Goal: Task Accomplishment & Management: Use online tool/utility

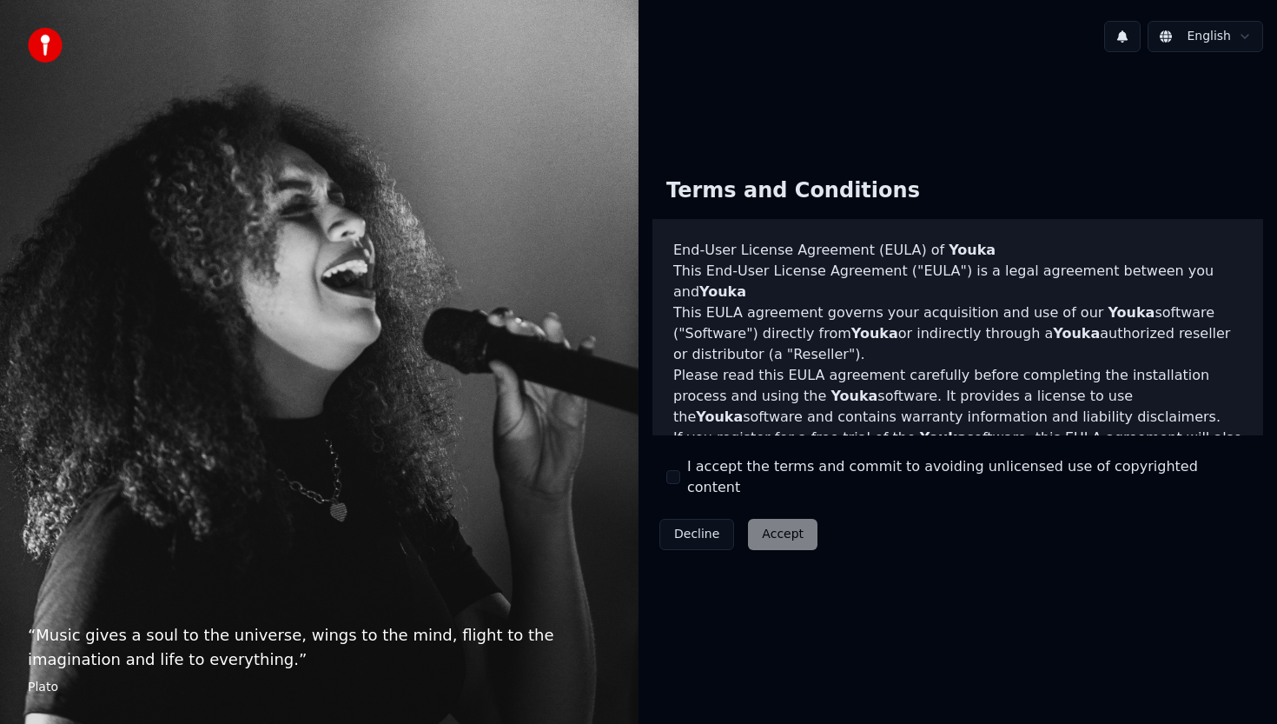
click at [677, 483] on button "I accept the terms and commit to avoiding unlicensed use of copyrighted content" at bounding box center [673, 477] width 14 height 14
click at [758, 519] on button "Accept" at bounding box center [782, 534] width 69 height 31
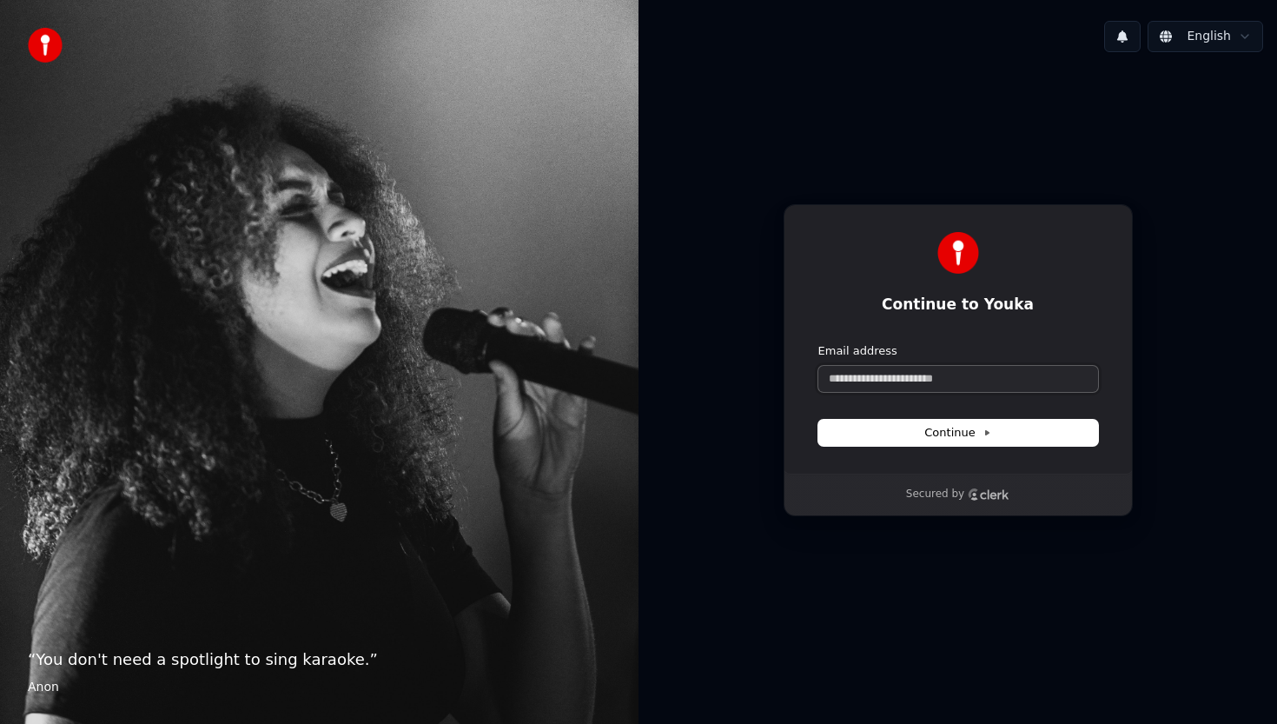
click at [902, 374] on input "Email address" at bounding box center [958, 379] width 280 height 26
type input "*"
click at [818, 343] on button "submit" at bounding box center [818, 343] width 0 height 0
type input "**********"
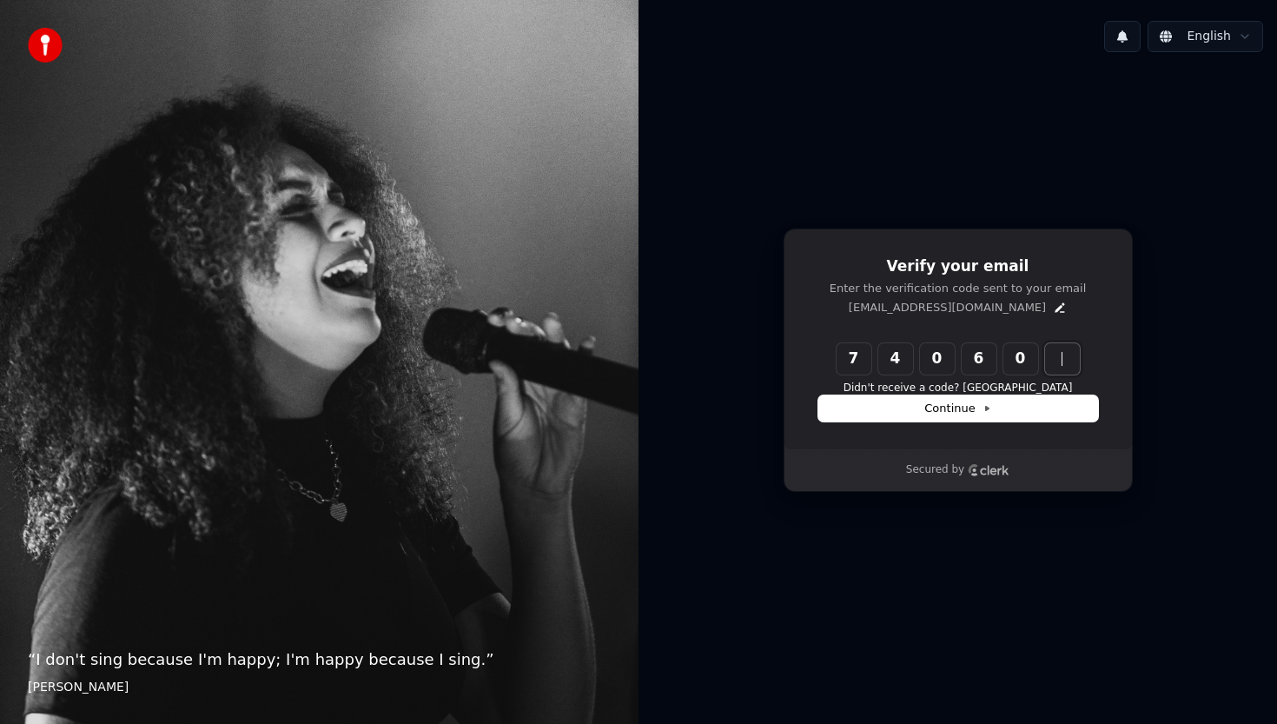
type input "******"
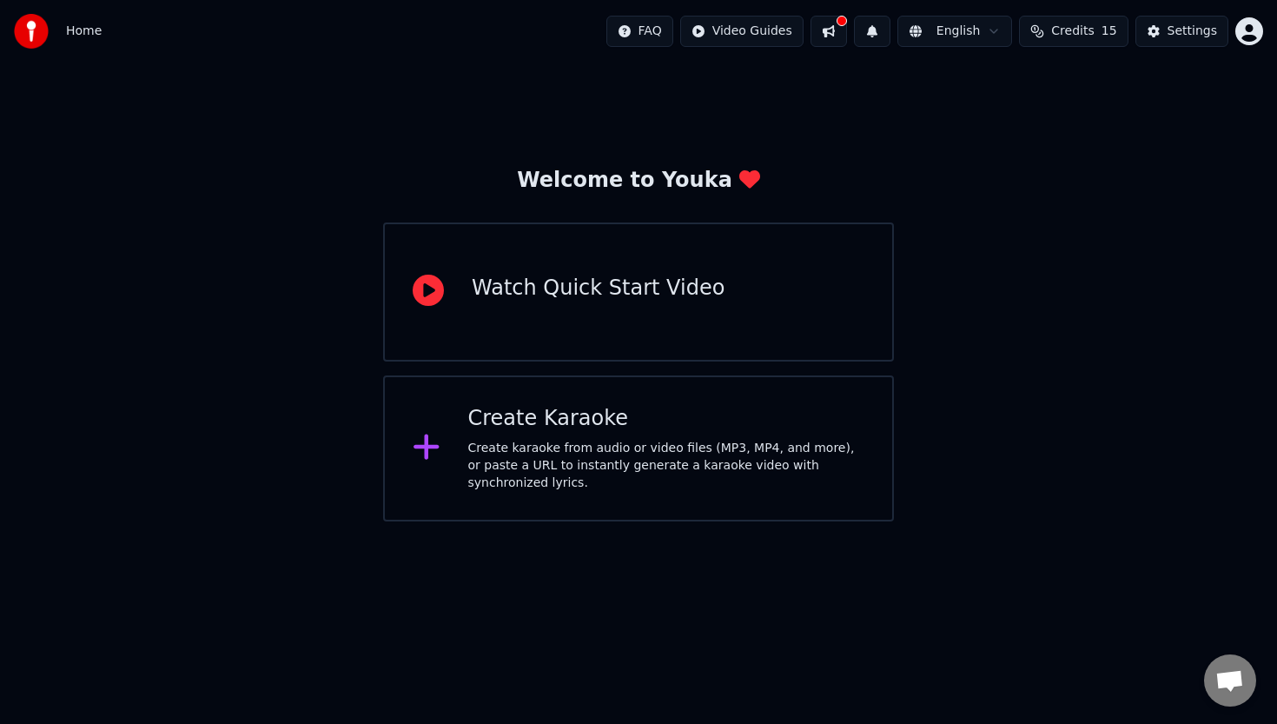
click at [716, 397] on div "Create Karaoke Create karaoke from audio or video files (MP3, MP4, and more), o…" at bounding box center [638, 448] width 511 height 146
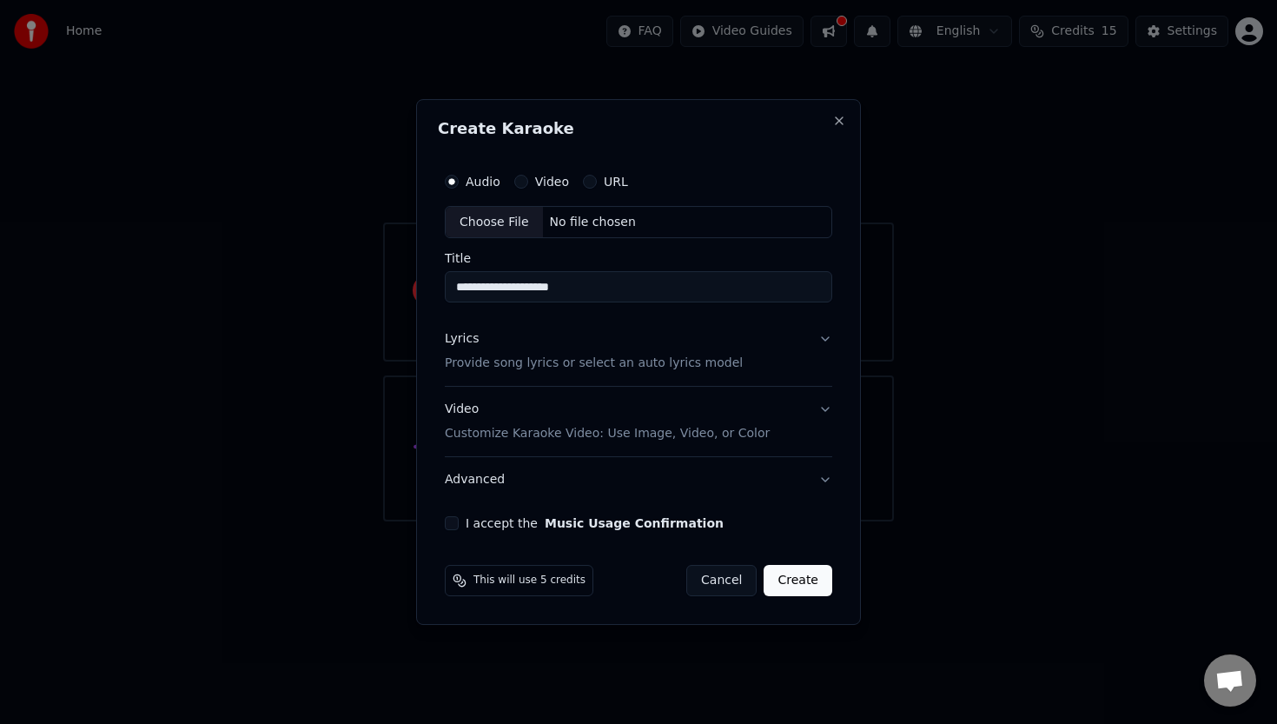
type input "**********"
click at [548, 368] on p "Provide song lyrics or select an auto lyrics model" at bounding box center [594, 363] width 298 height 17
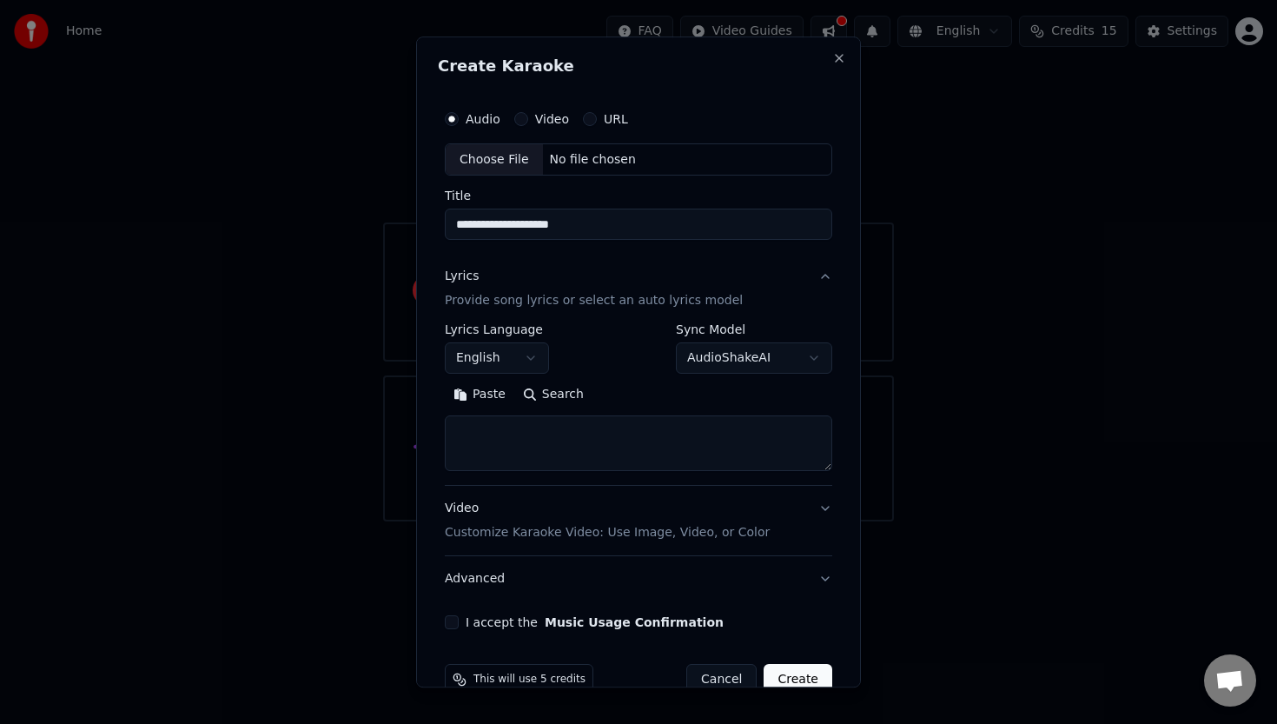
click at [532, 439] on textarea at bounding box center [638, 444] width 387 height 56
paste textarea "**********"
type textarea "**********"
click at [580, 539] on p "Customize Karaoke Video: Use Image, Video, or Color" at bounding box center [607, 533] width 325 height 17
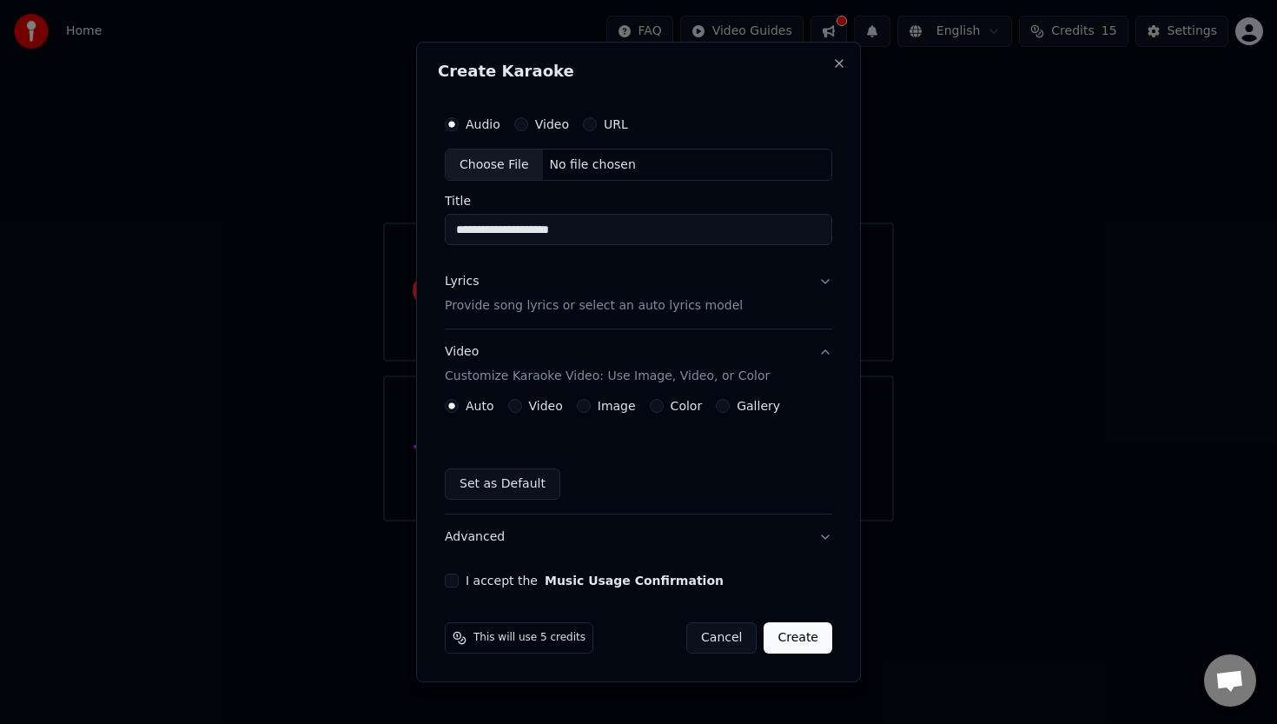
click at [518, 409] on button "Video" at bounding box center [515, 406] width 14 height 14
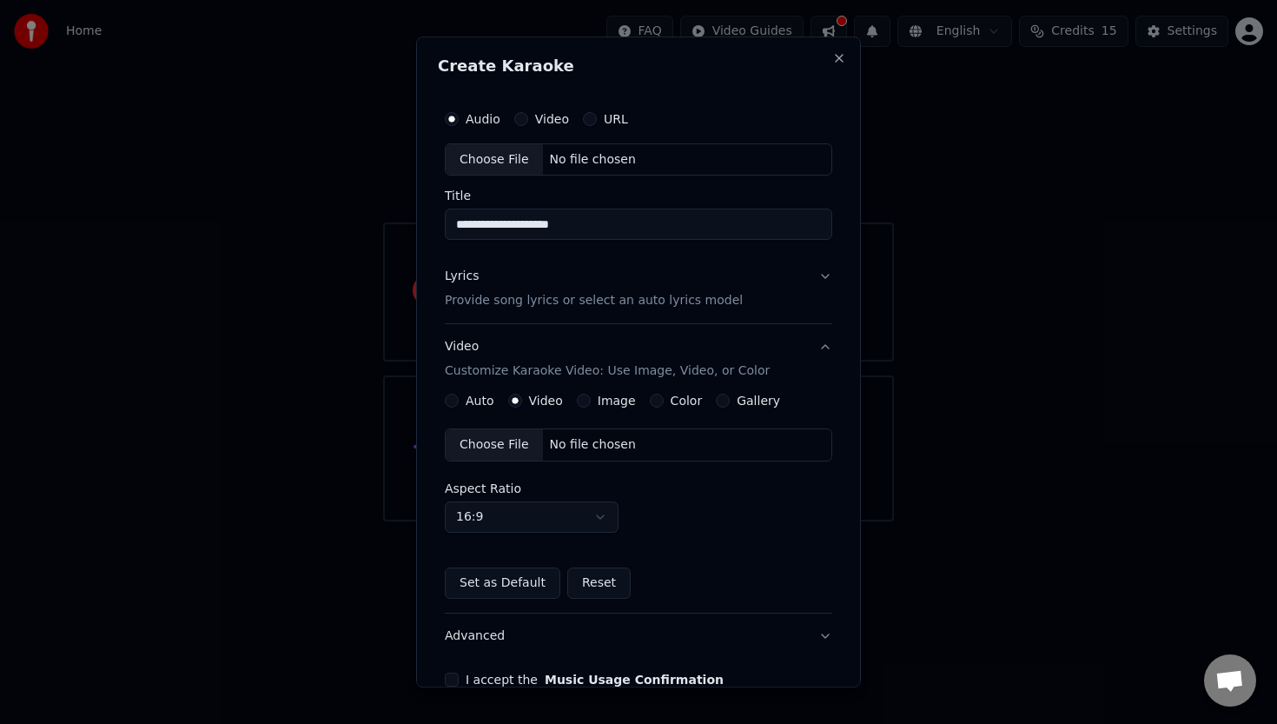
click at [453, 400] on button "Auto" at bounding box center [452, 401] width 14 height 14
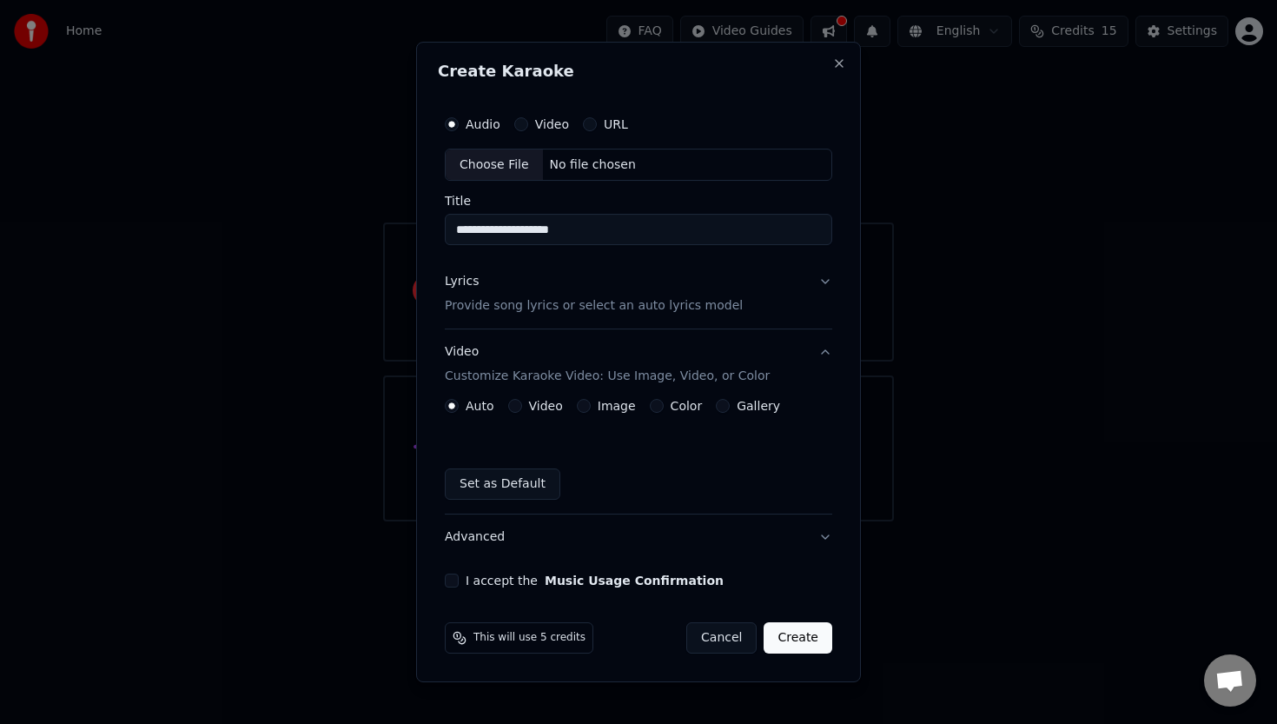
click at [506, 487] on button "Set as Default" at bounding box center [503, 483] width 116 height 31
click at [514, 407] on button "Video" at bounding box center [515, 406] width 14 height 14
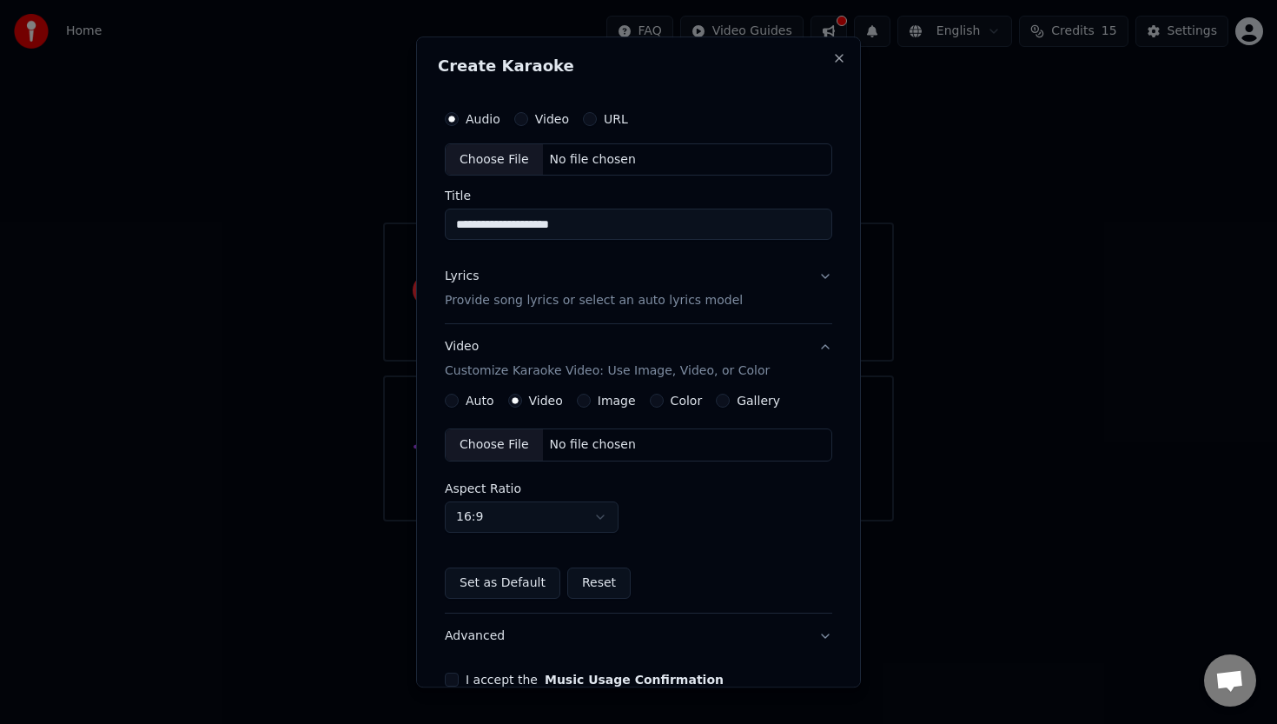
click at [500, 444] on div "Choose File" at bounding box center [494, 445] width 97 height 31
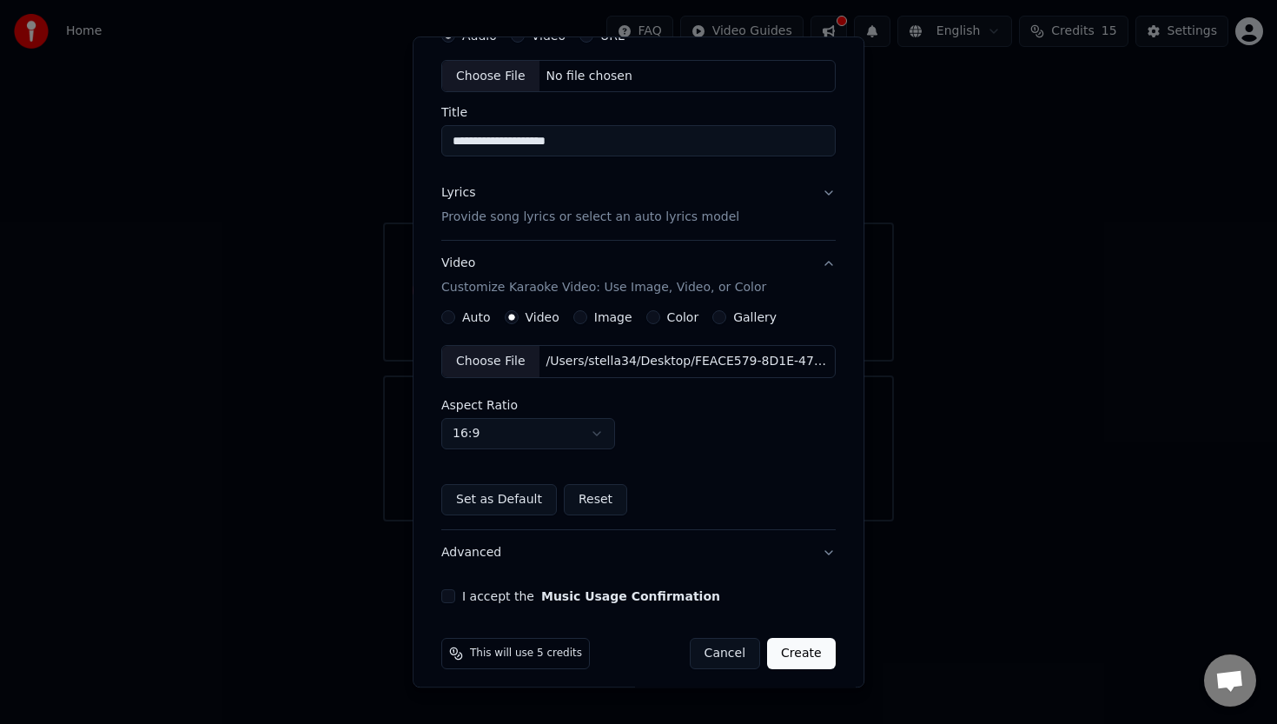
scroll to position [94, 0]
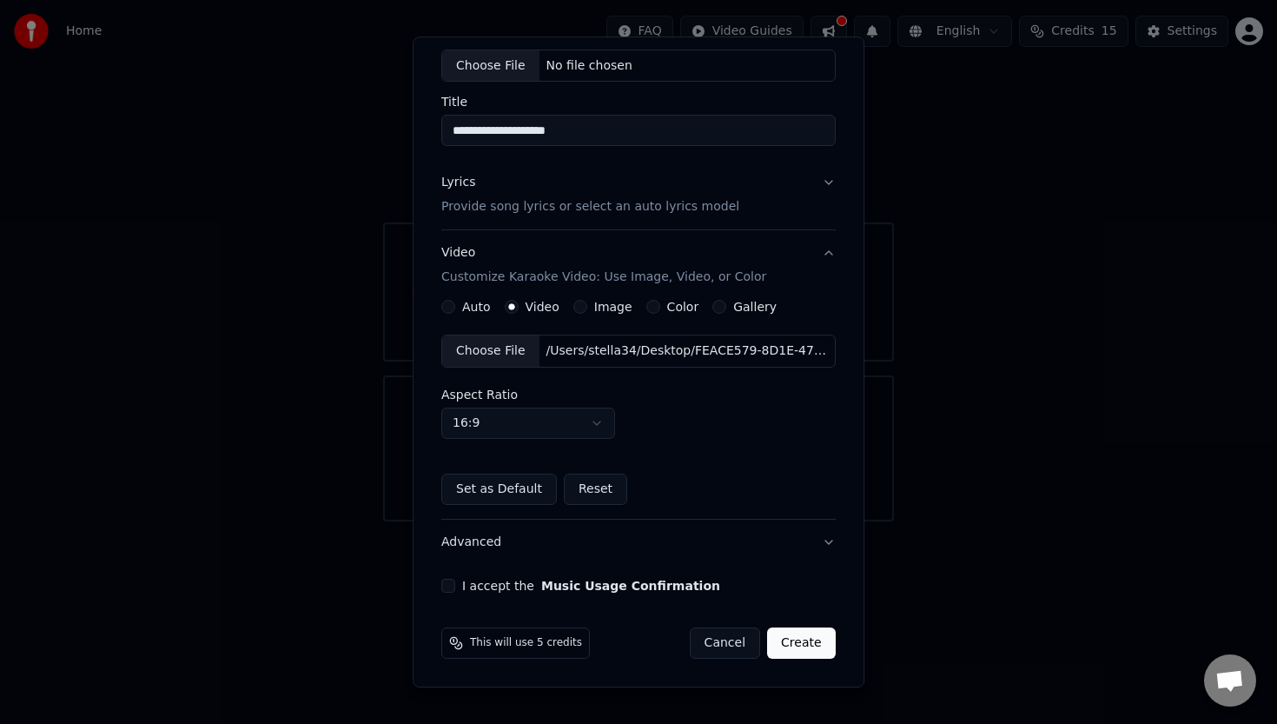
click at [486, 488] on button "Set as Default" at bounding box center [499, 489] width 116 height 31
click at [454, 585] on button "I accept the Music Usage Confirmation" at bounding box center [448, 586] width 14 height 14
click at [797, 645] on button "Create" at bounding box center [801, 643] width 69 height 31
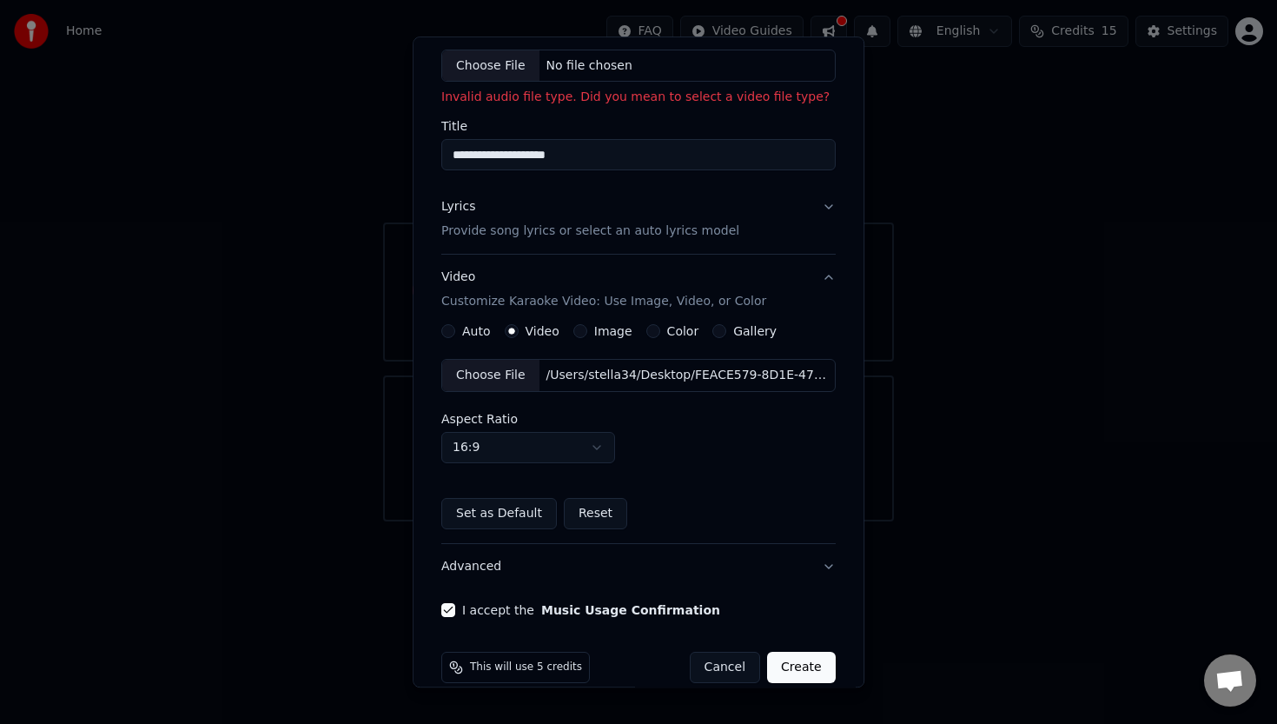
scroll to position [0, 0]
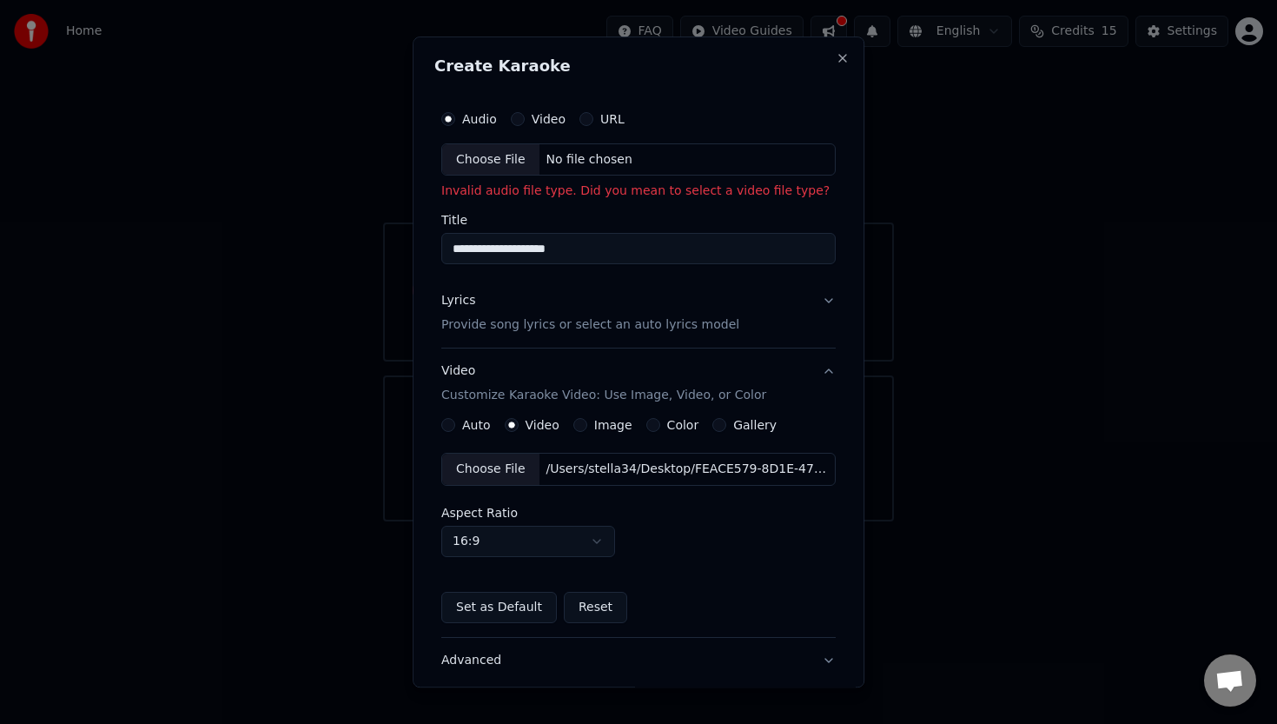
click at [475, 160] on div "Choose File" at bounding box center [490, 159] width 97 height 31
type input "**********"
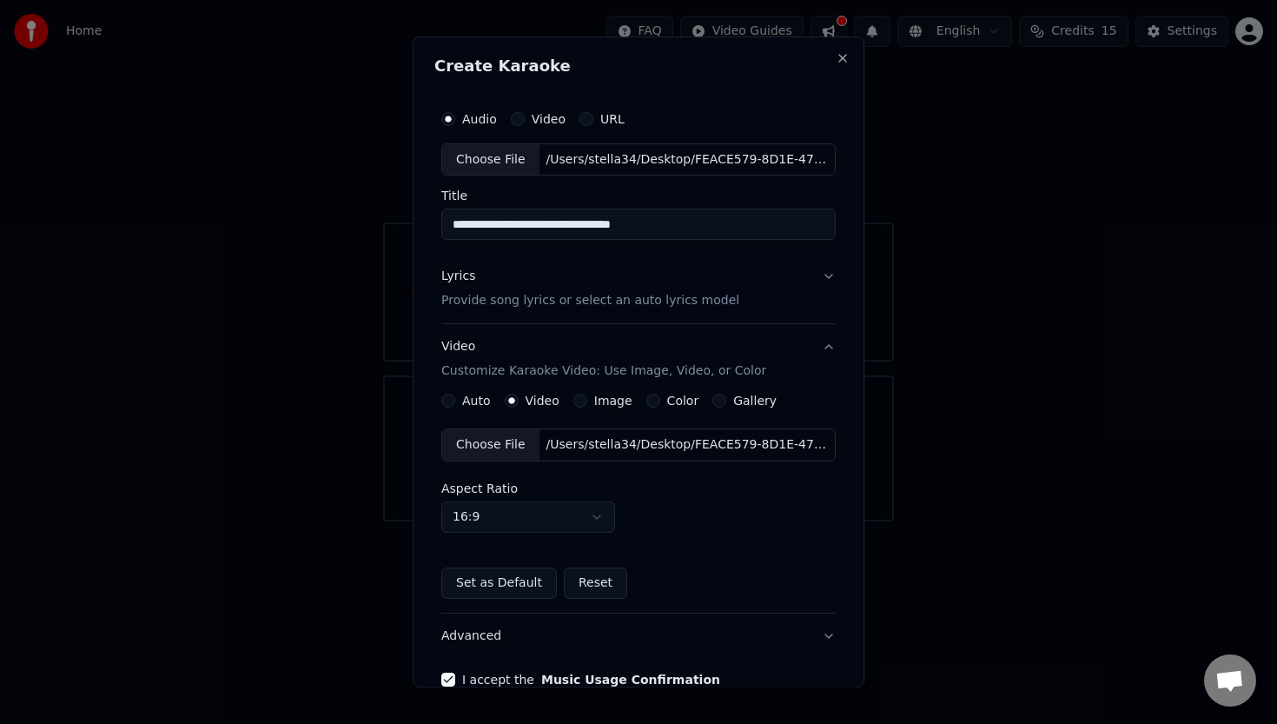
scroll to position [94, 0]
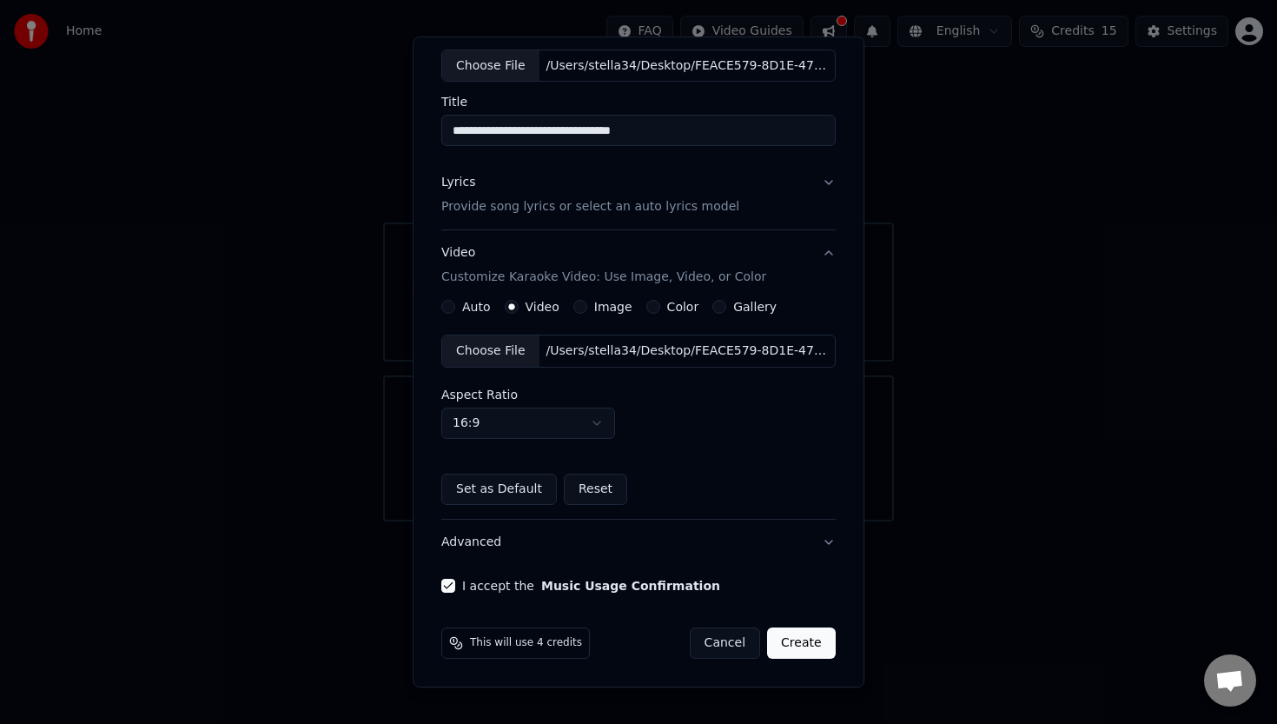
click at [797, 638] on button "Create" at bounding box center [801, 643] width 69 height 31
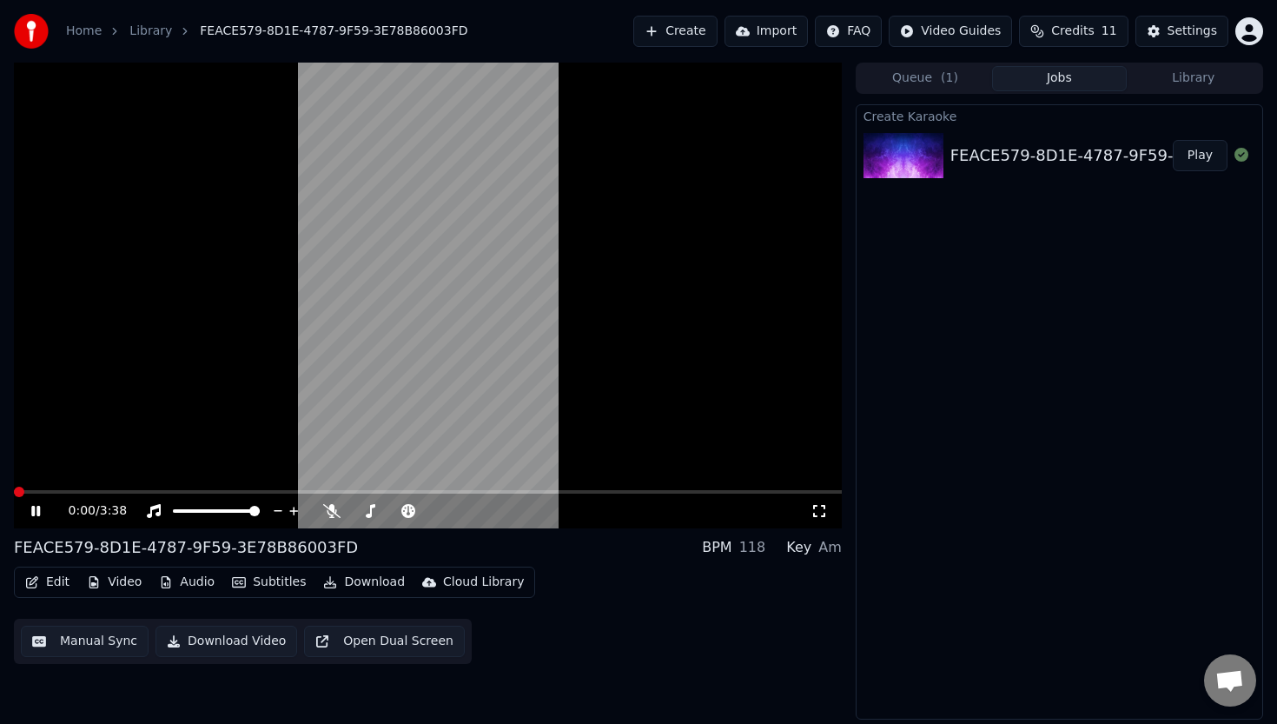
click at [14, 493] on span at bounding box center [19, 491] width 10 height 10
click at [818, 502] on div "0:23 / 3:38" at bounding box center [428, 510] width 814 height 17
click at [818, 513] on icon at bounding box center [819, 511] width 17 height 14
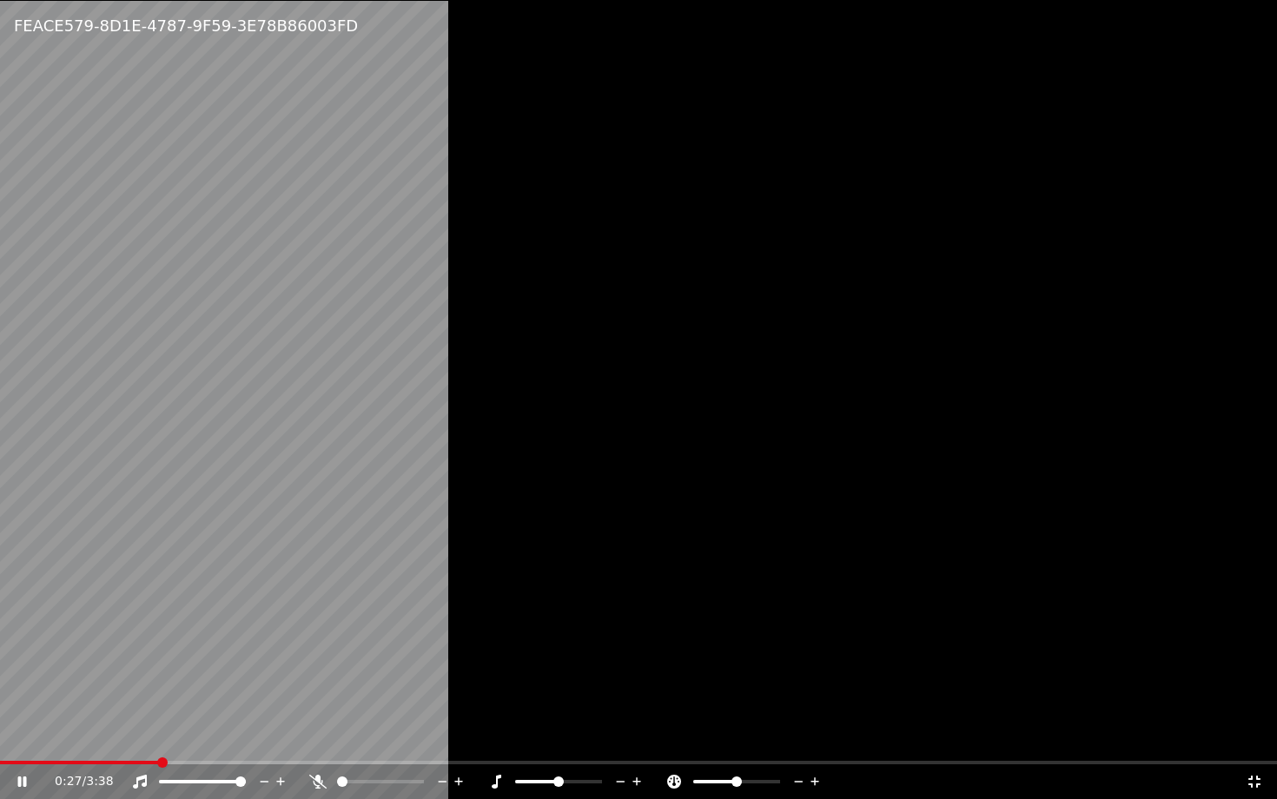
click at [1258, 723] on icon at bounding box center [1254, 782] width 17 height 14
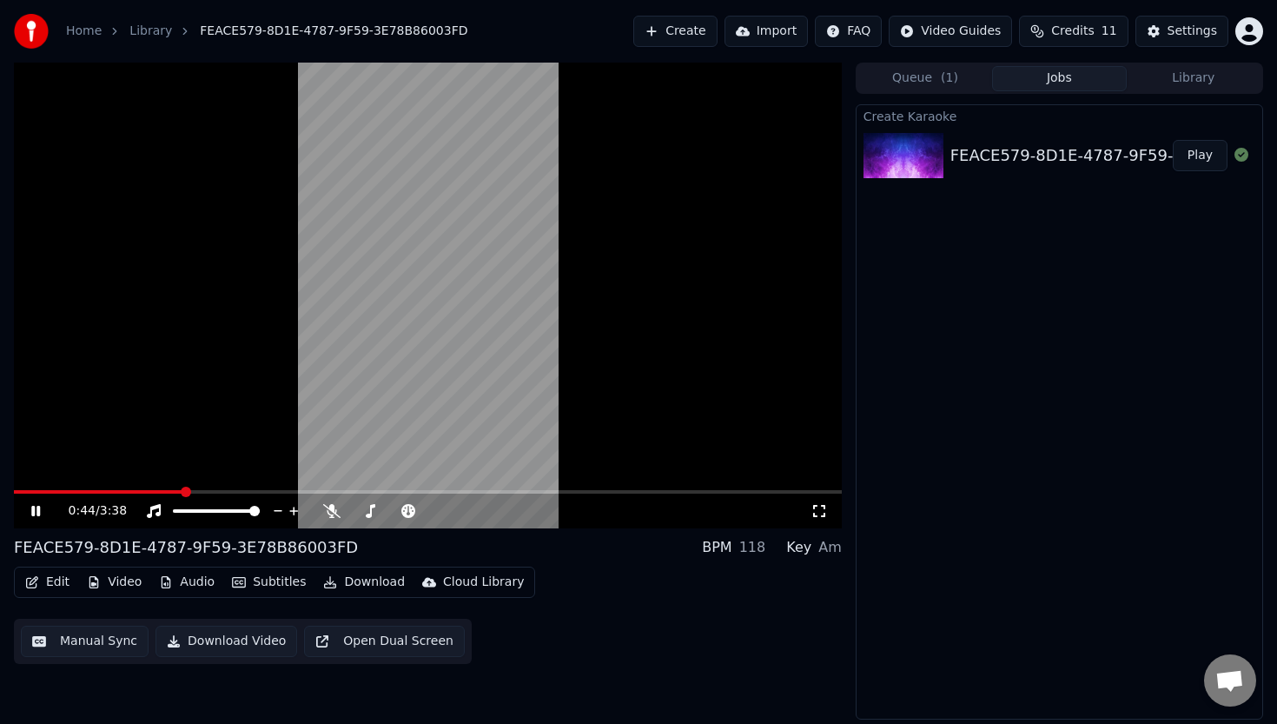
click at [518, 345] on video at bounding box center [428, 296] width 828 height 466
